Goal: Navigation & Orientation: Find specific page/section

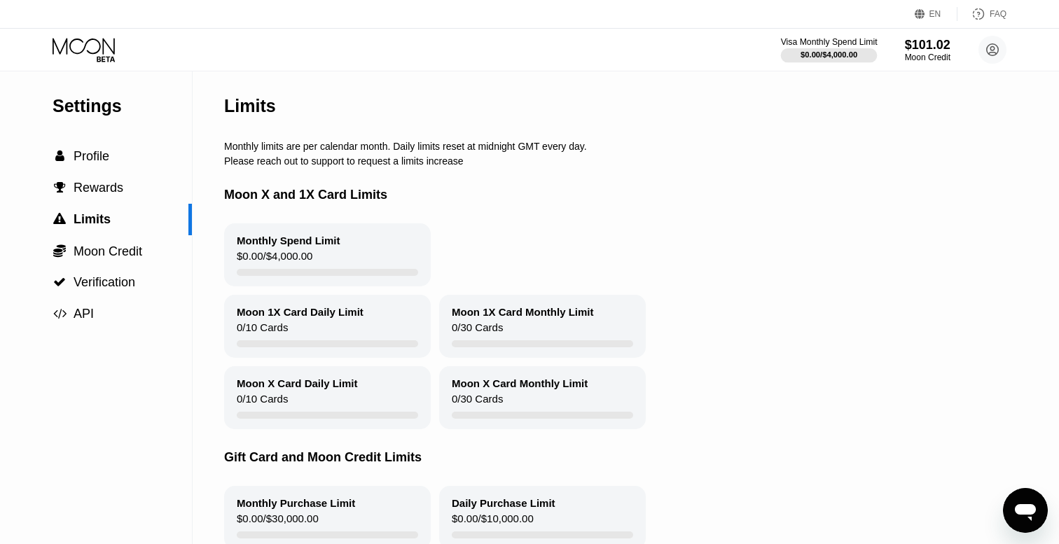
click at [818, 59] on div "$0.00 / $4,000.00" at bounding box center [828, 54] width 57 height 8
click at [916, 50] on div "$101.02" at bounding box center [927, 44] width 47 height 15
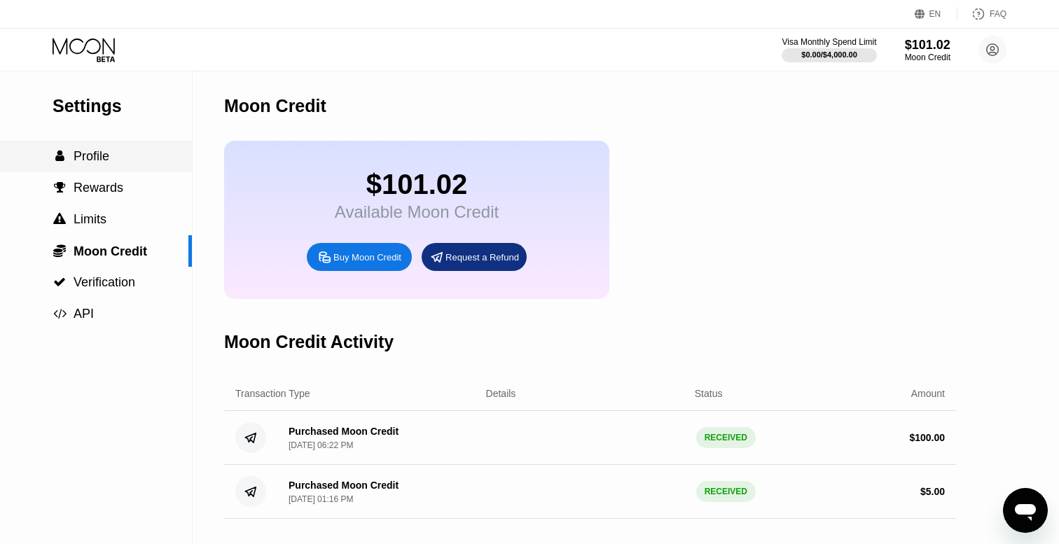
click at [99, 162] on span "Profile" at bounding box center [92, 156] width 36 height 14
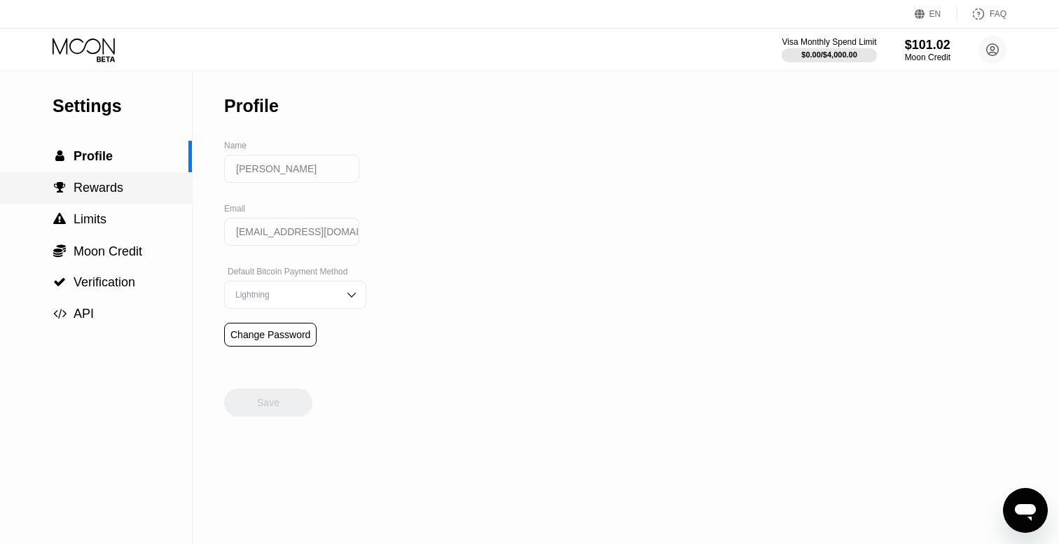
click at [113, 182] on span "Rewards" at bounding box center [99, 188] width 50 height 14
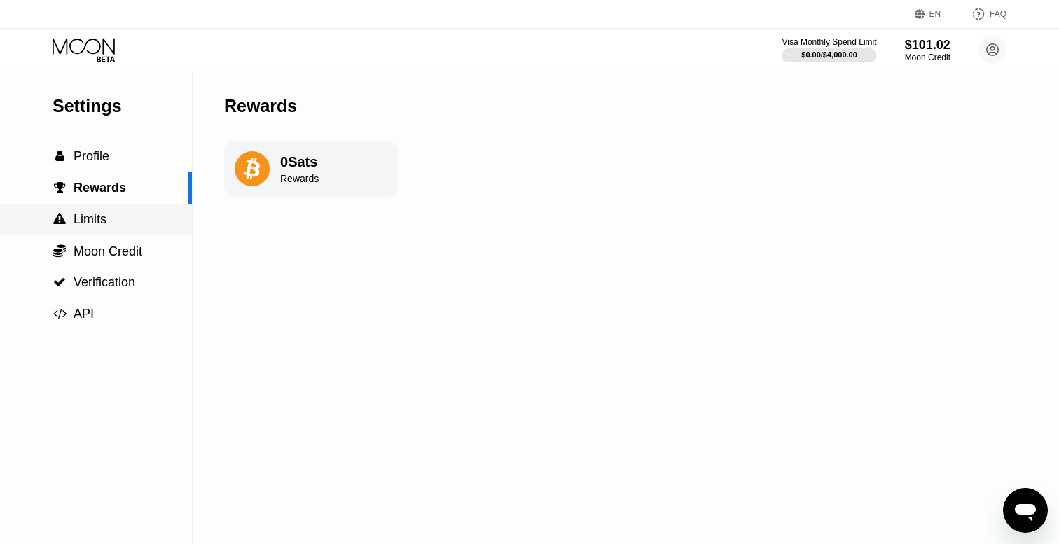
click at [98, 221] on span "Limits" at bounding box center [90, 219] width 33 height 14
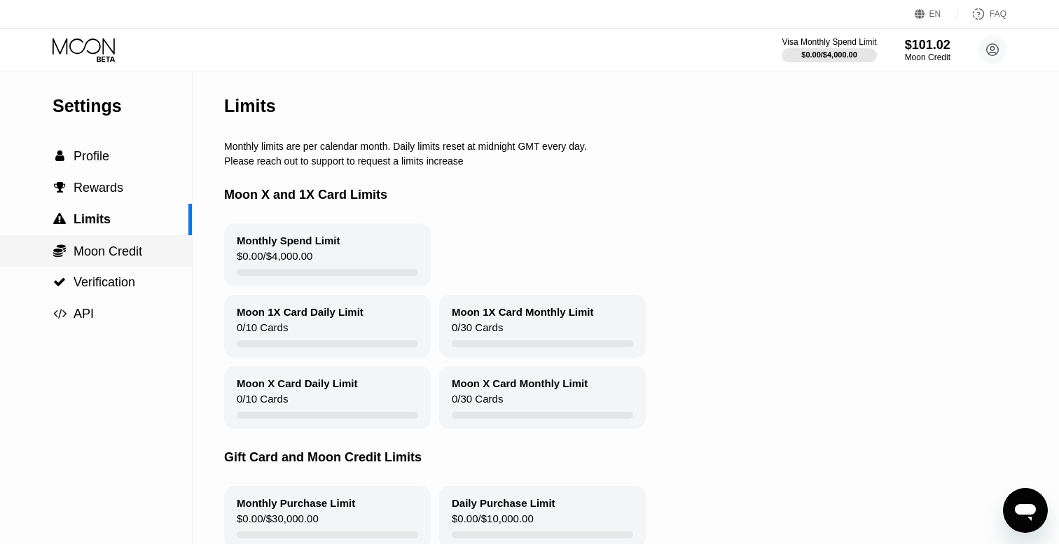
click at [99, 256] on span "Moon Credit" at bounding box center [108, 251] width 69 height 14
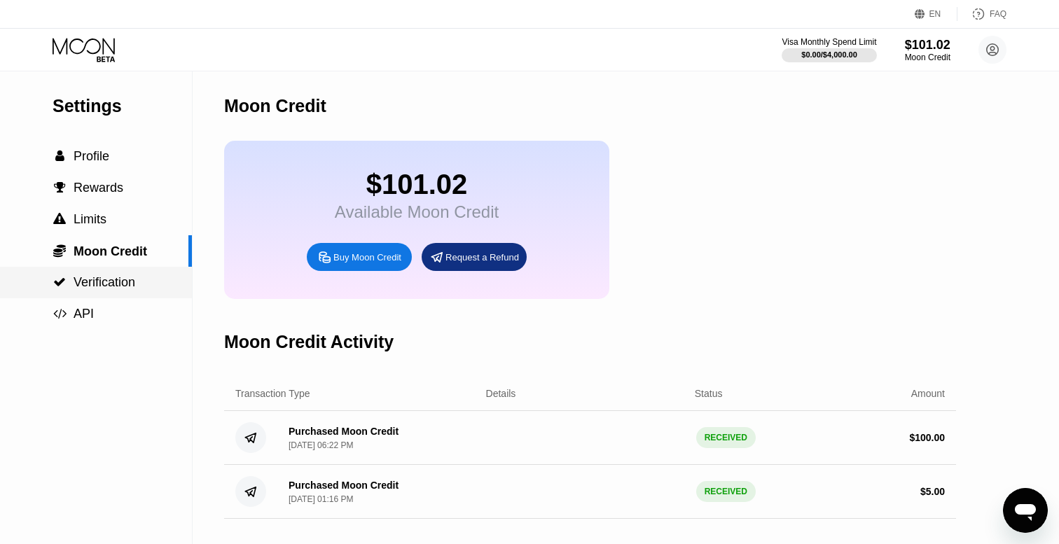
click at [104, 284] on span "Verification" at bounding box center [105, 282] width 62 height 14
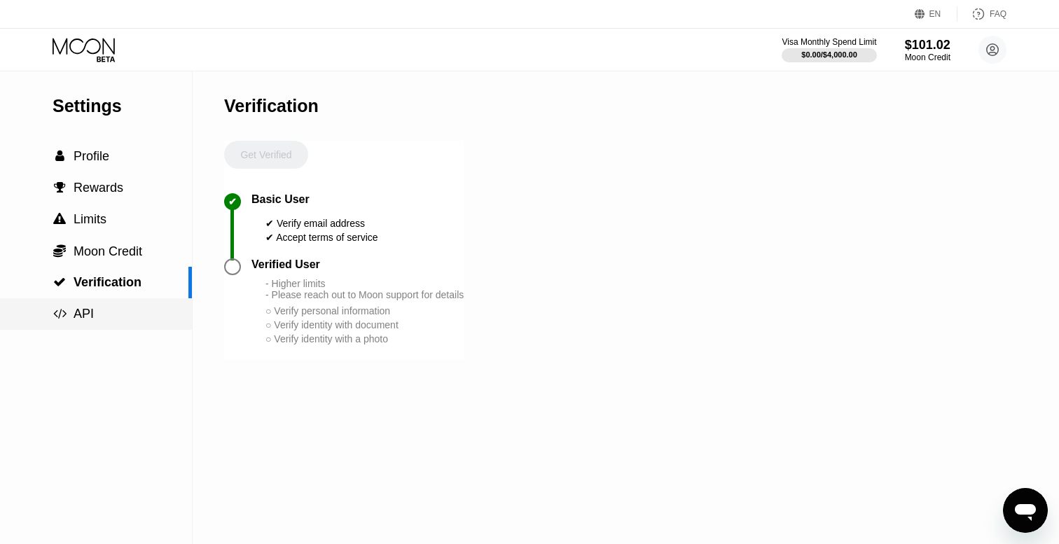
click at [89, 314] on span "API" at bounding box center [84, 314] width 20 height 14
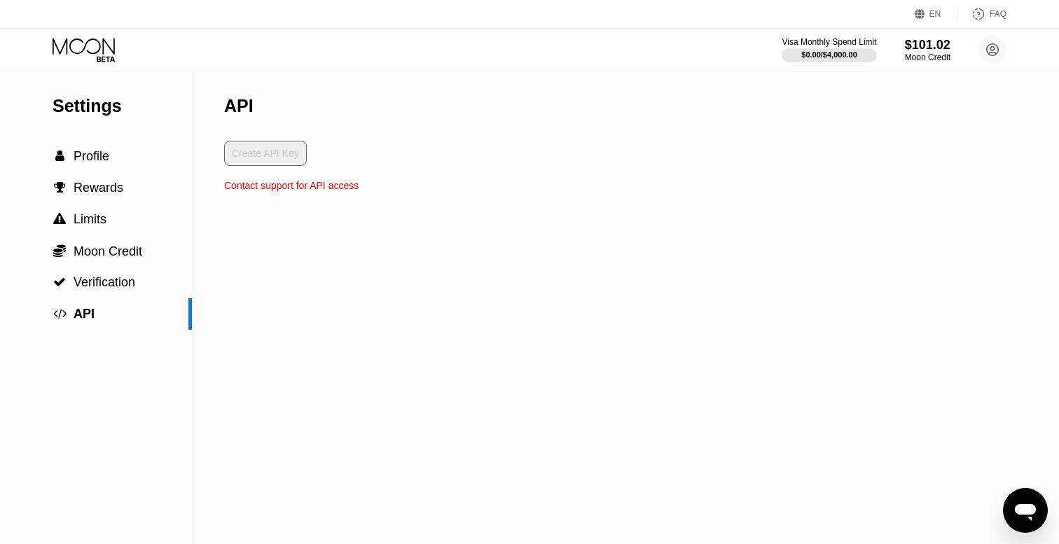
click at [96, 39] on icon at bounding box center [85, 50] width 65 height 25
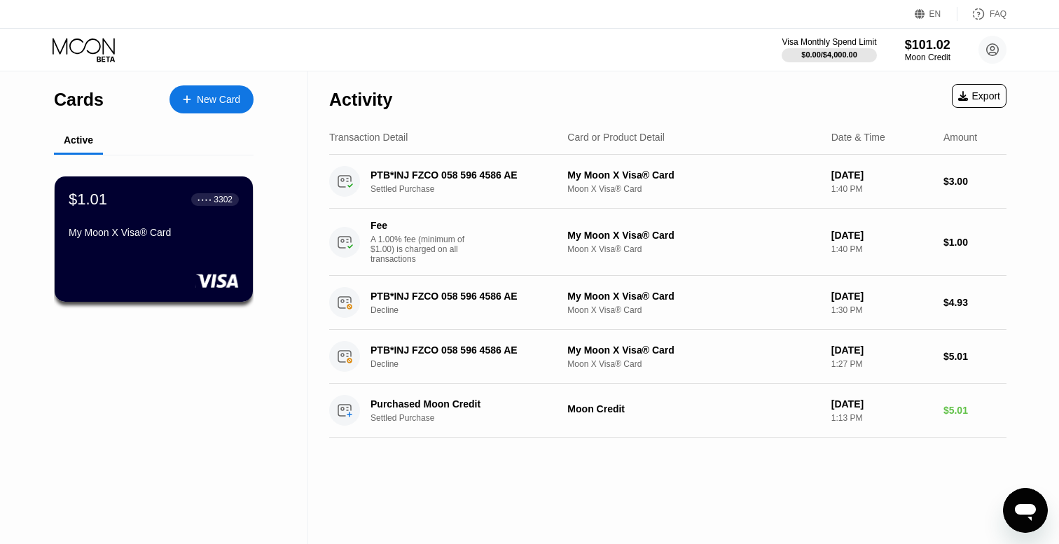
click at [181, 229] on div "My Moon X Visa® Card" at bounding box center [154, 232] width 170 height 11
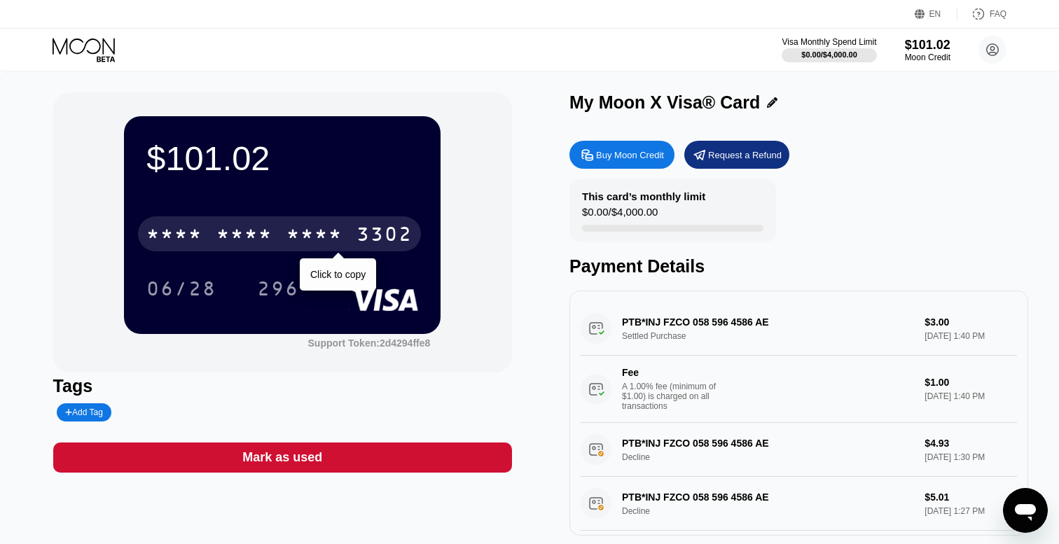
click at [367, 237] on div "3302" at bounding box center [384, 236] width 56 height 22
